Goal: Information Seeking & Learning: Learn about a topic

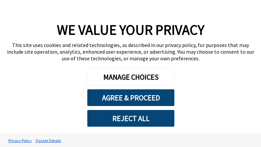
type textarea "*"
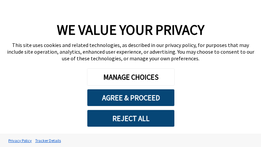
type textarea "*"
